Goal: Task Accomplishment & Management: Manage account settings

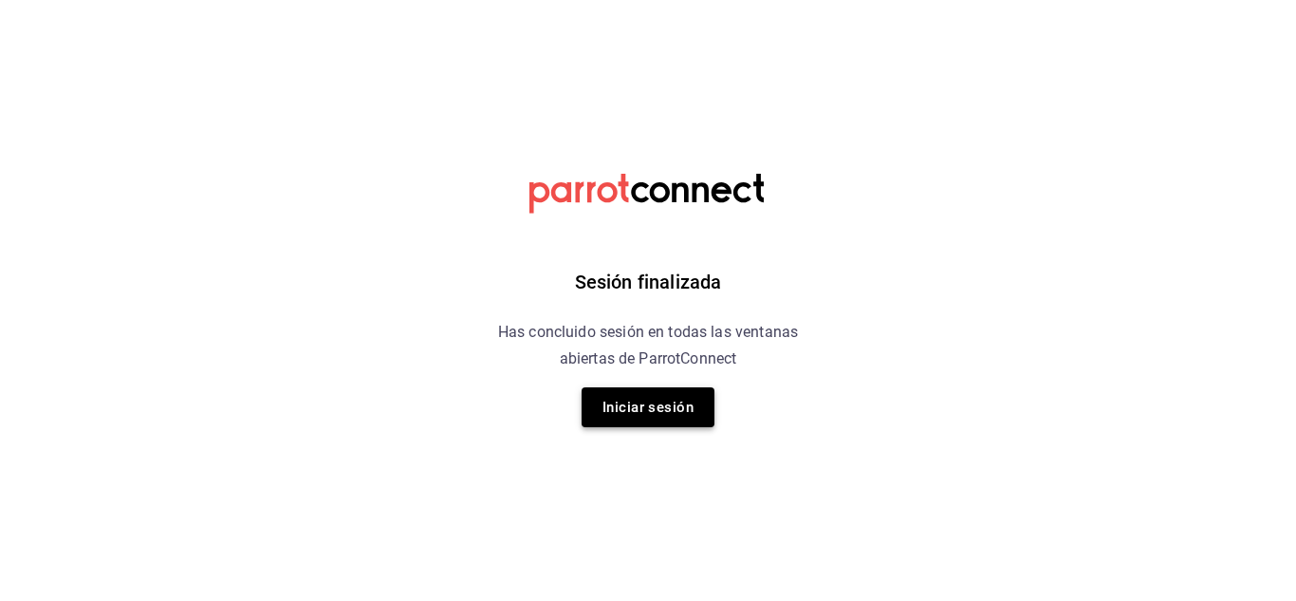
click at [631, 426] on button "Iniciar sesión" at bounding box center [648, 407] width 133 height 40
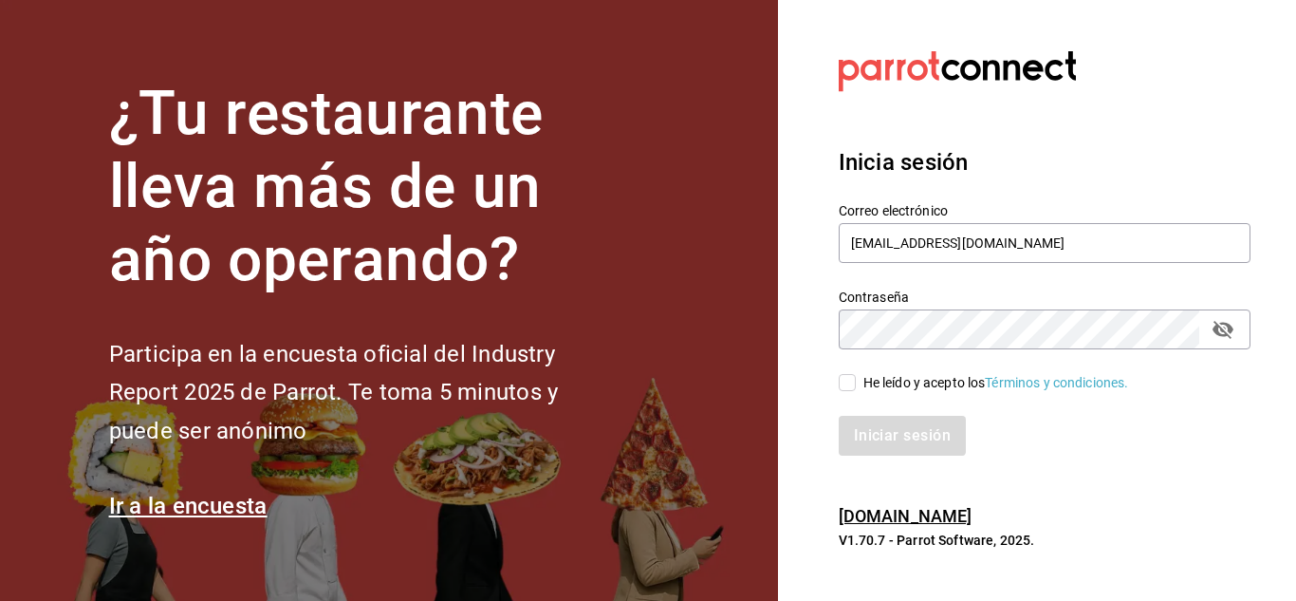
click at [846, 379] on input "He leído y acepto los Términos y condiciones." at bounding box center [847, 382] width 17 height 17
checkbox input "true"
click at [863, 438] on button "Iniciar sesión" at bounding box center [903, 436] width 129 height 40
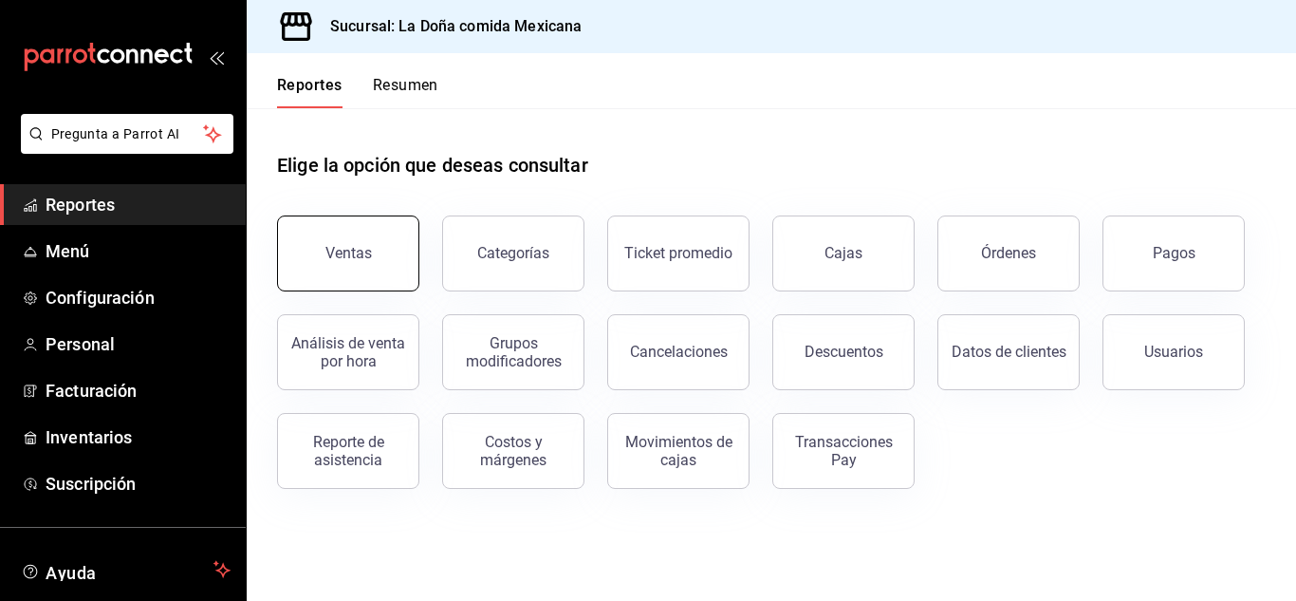
click at [338, 262] on button "Ventas" at bounding box center [348, 253] width 142 height 76
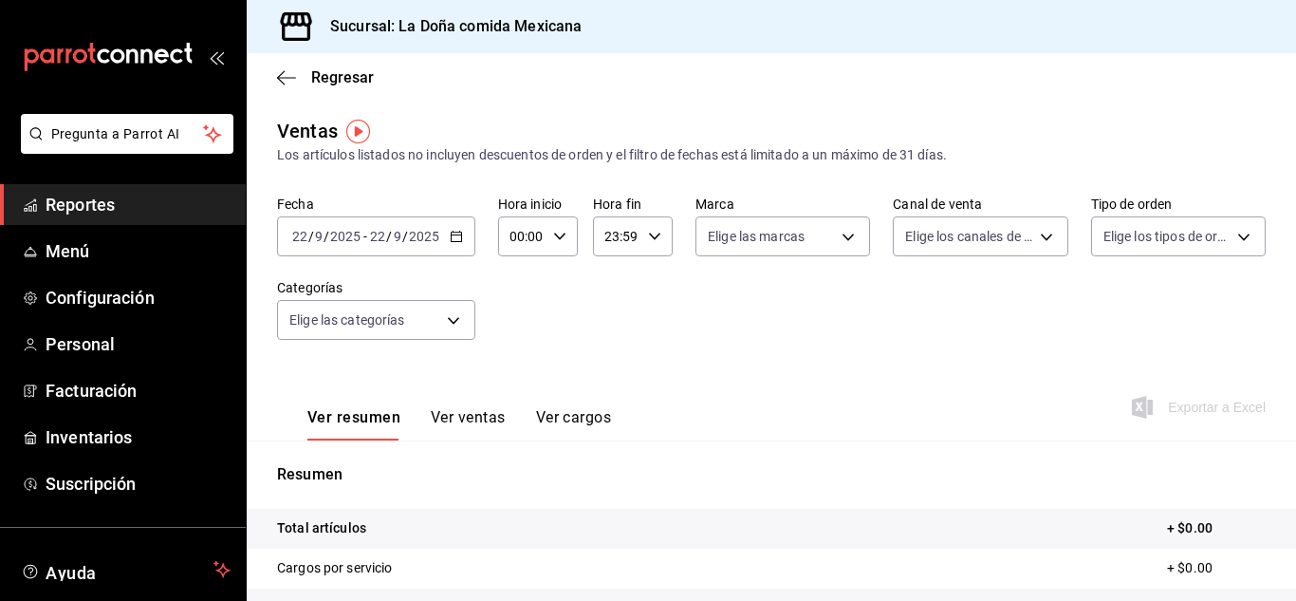
click at [358, 247] on div "[DATE] [DATE] - [DATE] [DATE]" at bounding box center [376, 236] width 198 height 40
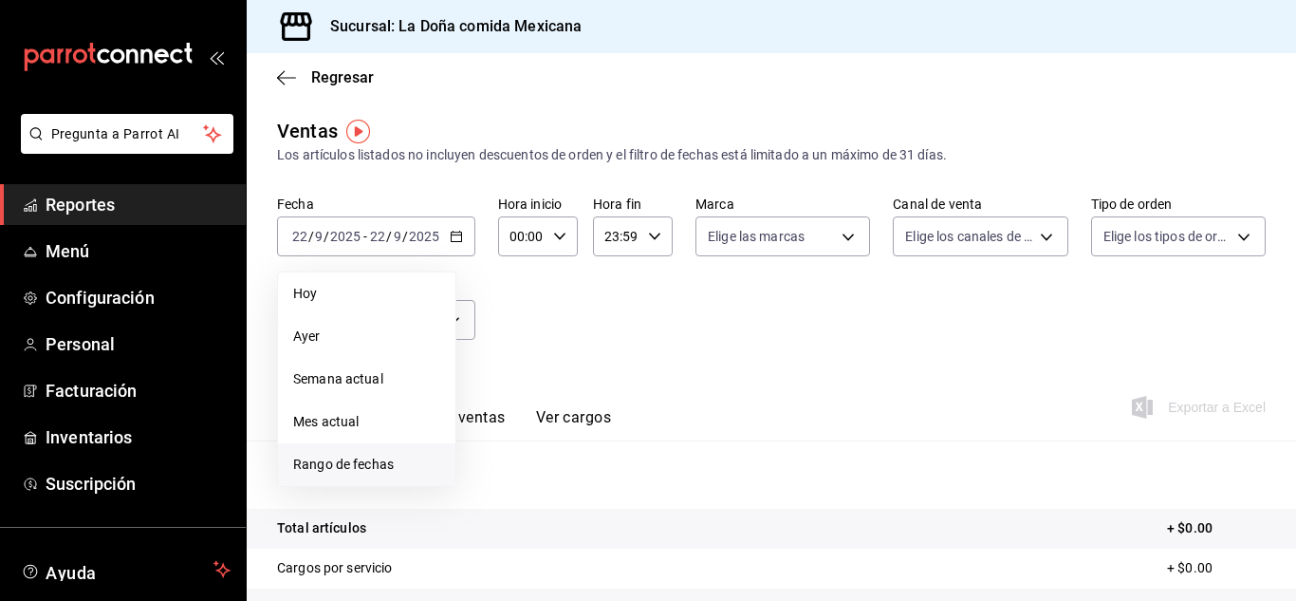
click at [323, 455] on span "Rango de fechas" at bounding box center [366, 464] width 147 height 20
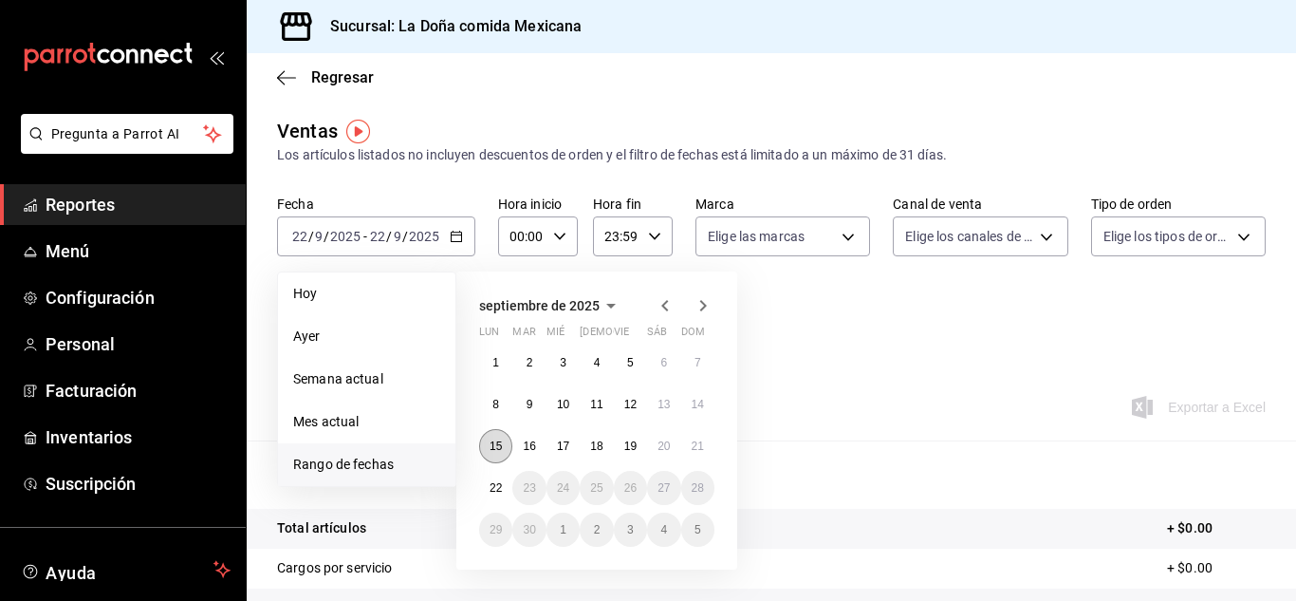
click at [498, 449] on abbr "15" at bounding box center [496, 445] width 12 height 13
click at [702, 442] on abbr "21" at bounding box center [698, 445] width 12 height 13
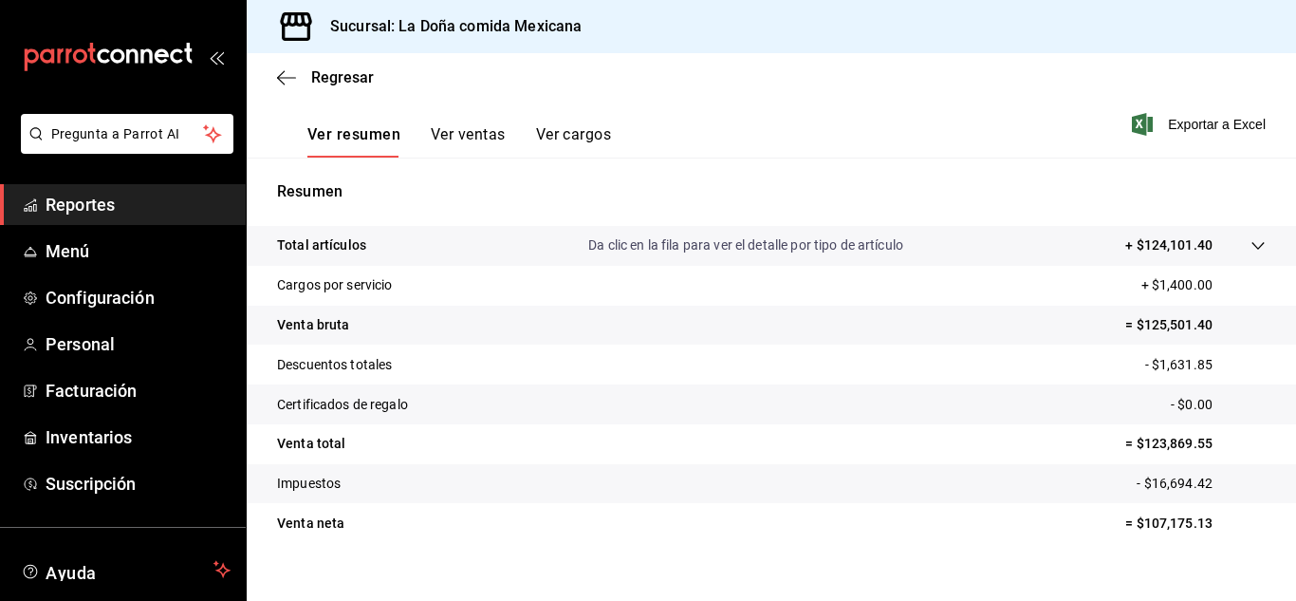
scroll to position [285, 0]
click at [1164, 325] on p "= $125,501.40" at bounding box center [1195, 323] width 140 height 20
copy p "125,501.40"
click at [210, 45] on div "mailbox folders" at bounding box center [123, 57] width 246 height 114
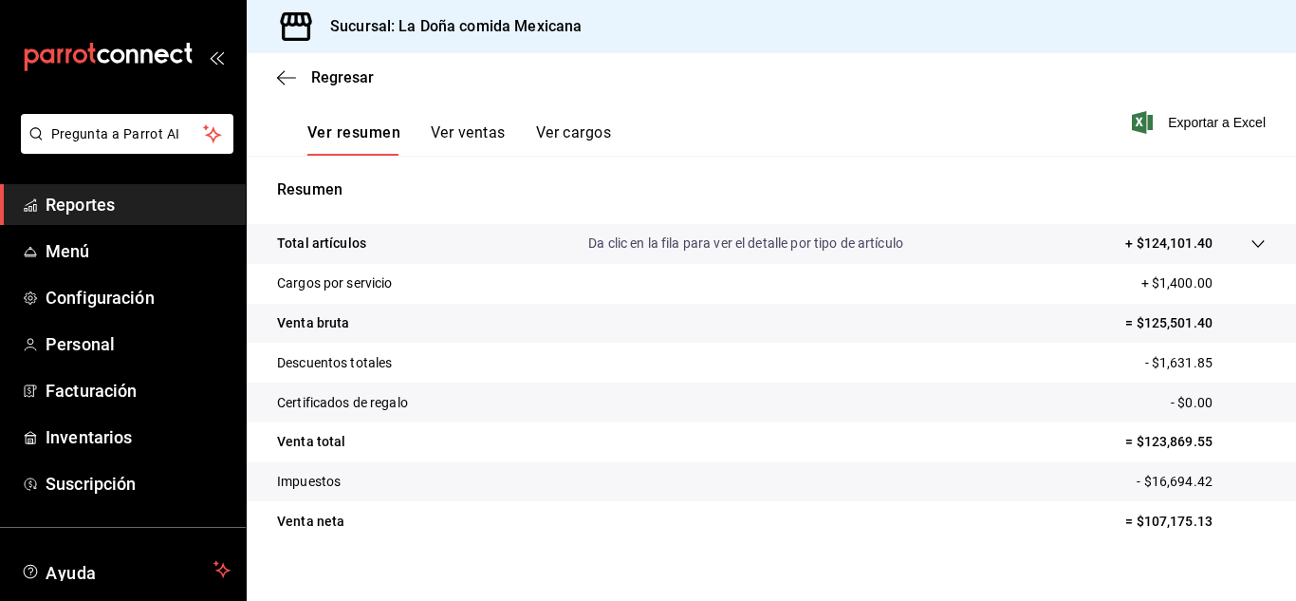
click at [211, 53] on icon "open_drawer_menu" at bounding box center [216, 56] width 15 height 15
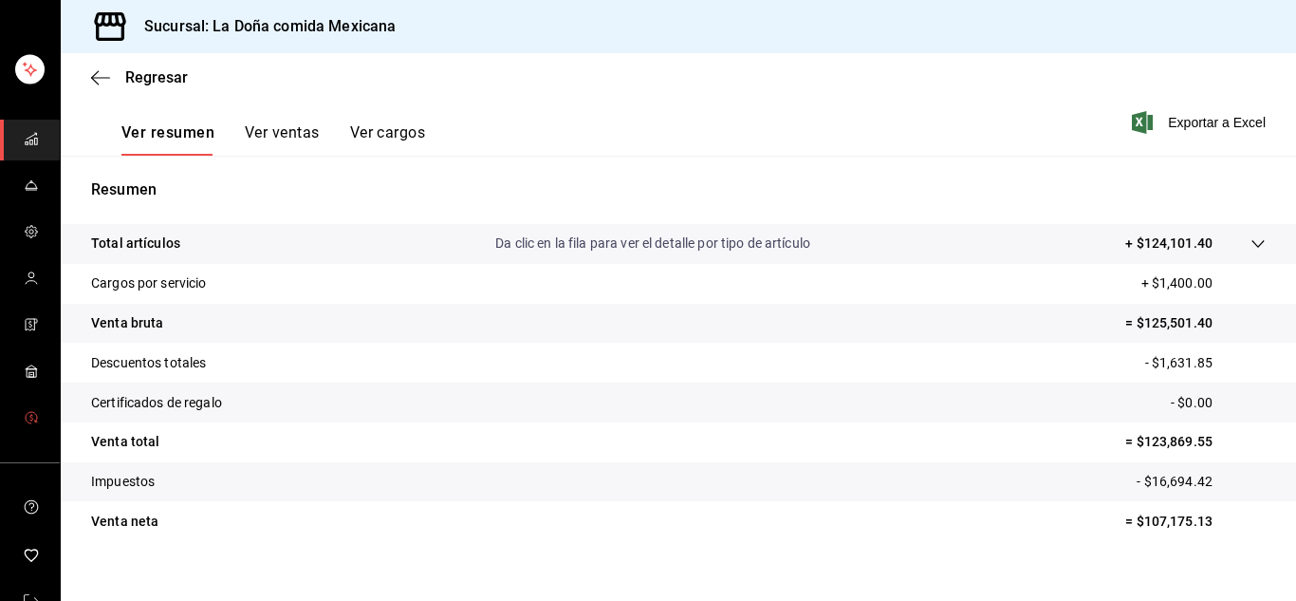
scroll to position [102, 0]
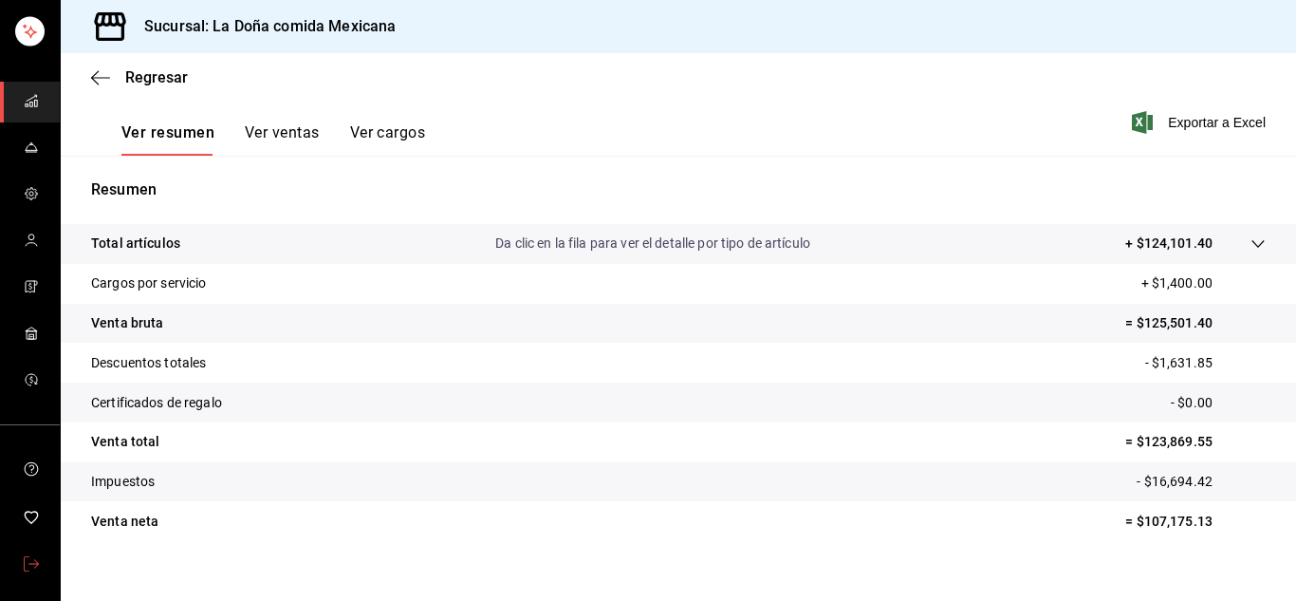
click at [32, 574] on span "mailbox folders" at bounding box center [31, 565] width 15 height 26
